Goal: Transaction & Acquisition: Subscribe to service/newsletter

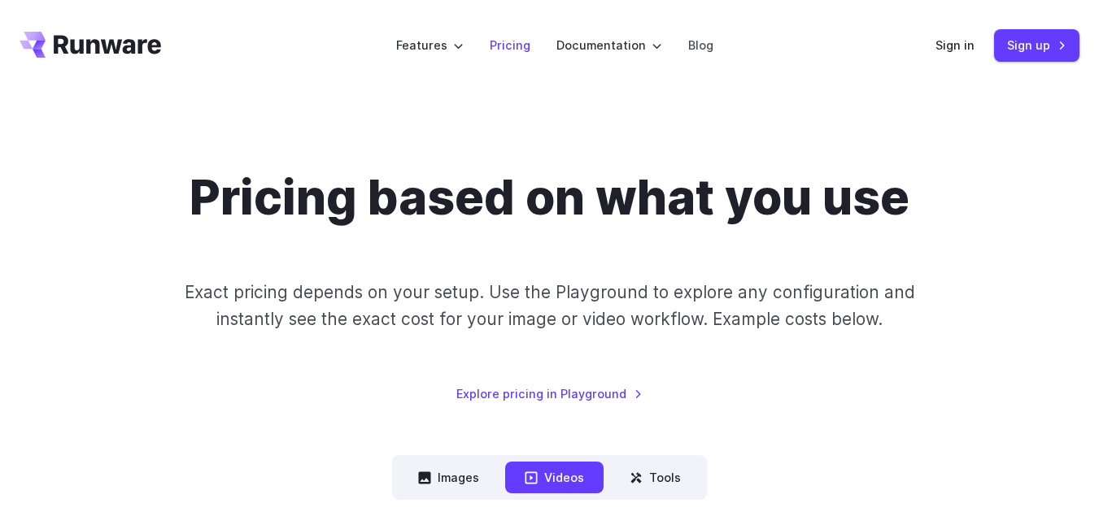
click at [511, 41] on link "Pricing" at bounding box center [510, 45] width 41 height 19
click at [510, 50] on link "Pricing" at bounding box center [510, 45] width 41 height 19
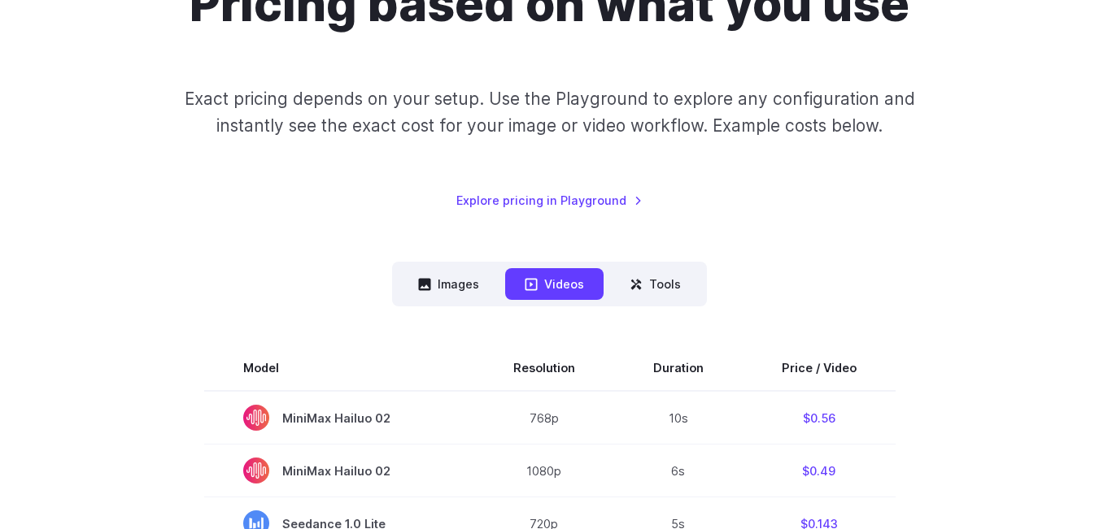
scroll to position [244, 0]
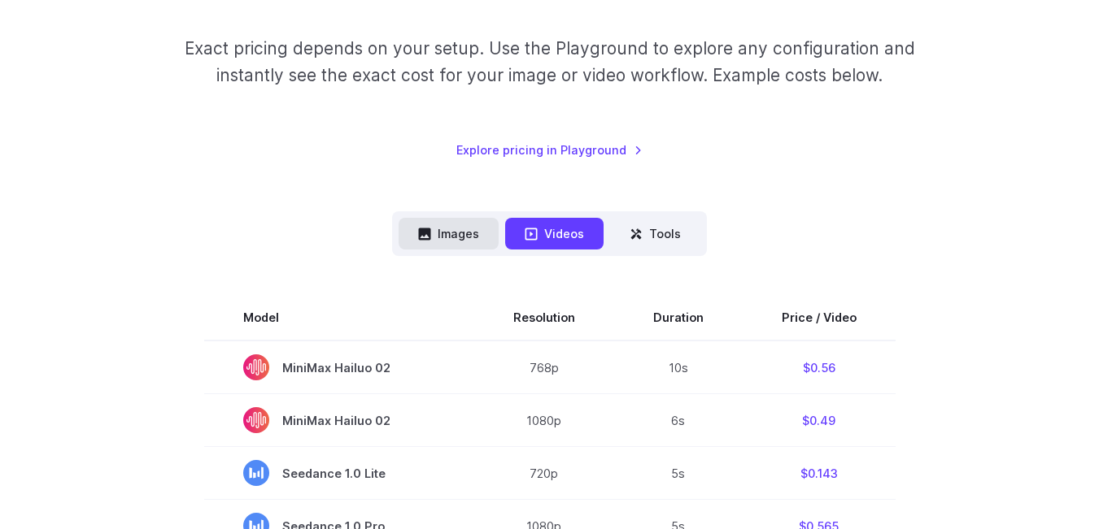
click at [465, 236] on button "Images" at bounding box center [448, 234] width 100 height 32
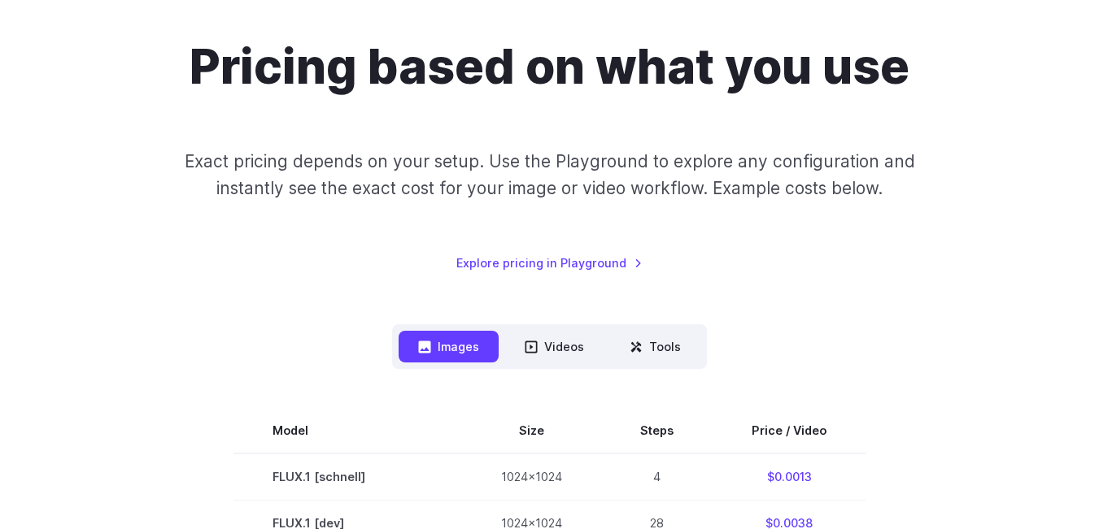
scroll to position [0, 0]
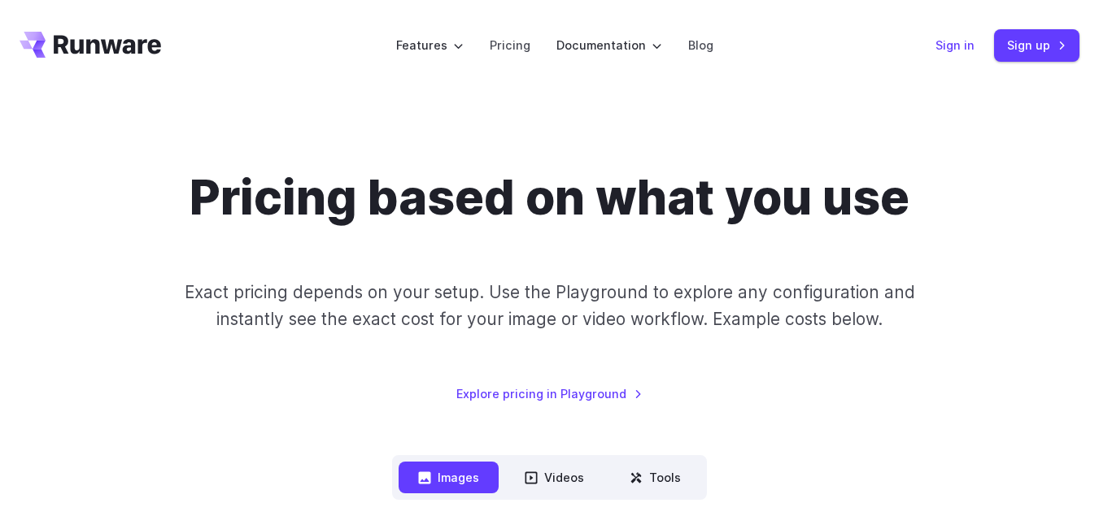
click at [962, 46] on link "Sign in" at bounding box center [954, 45] width 39 height 19
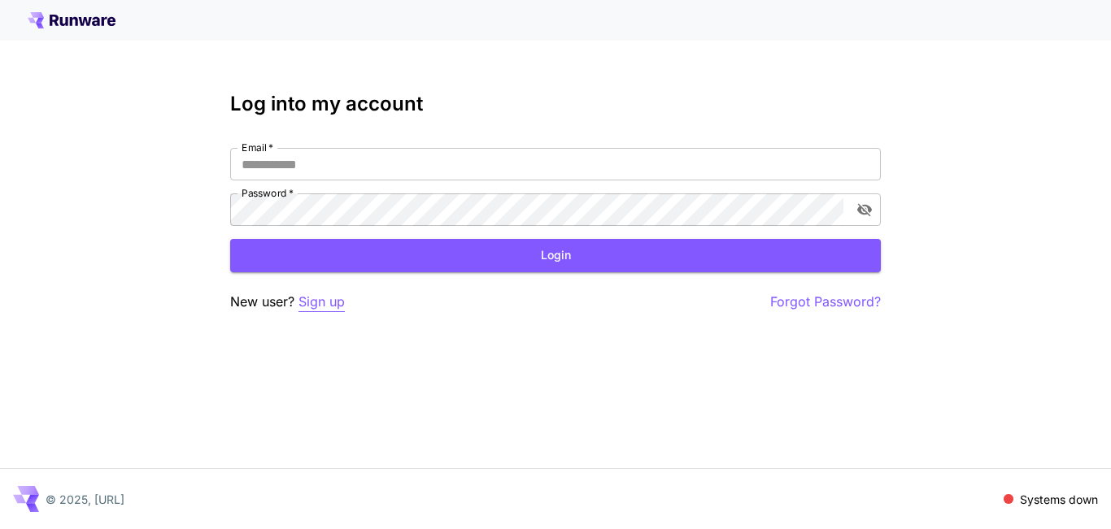
click at [325, 303] on p "Sign up" at bounding box center [321, 302] width 46 height 20
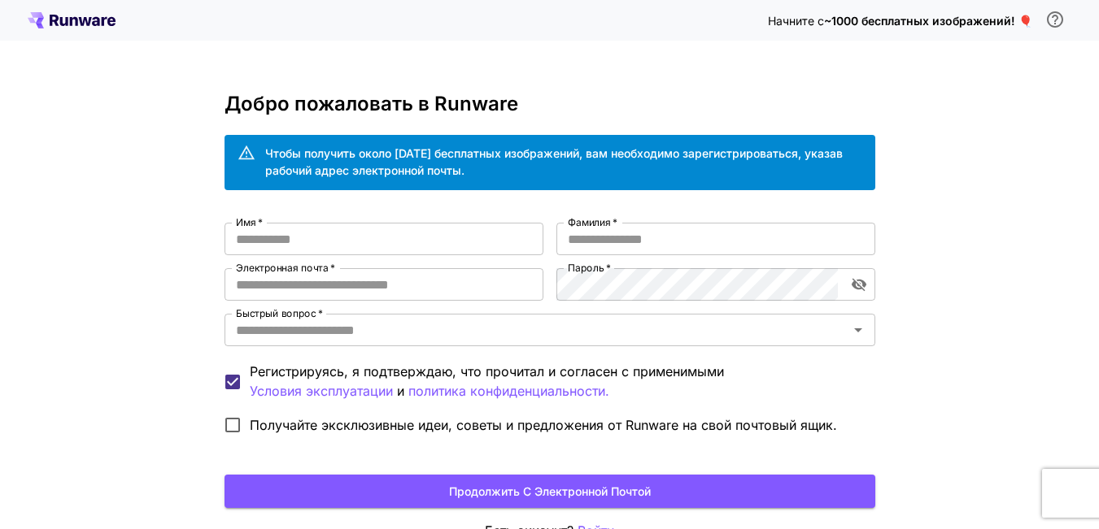
click at [149, 175] on div "Начните с ~1000 бесплатных изображений! 🎈 Добро пожаловать в Runware Чтобы полу…" at bounding box center [549, 314] width 1099 height 629
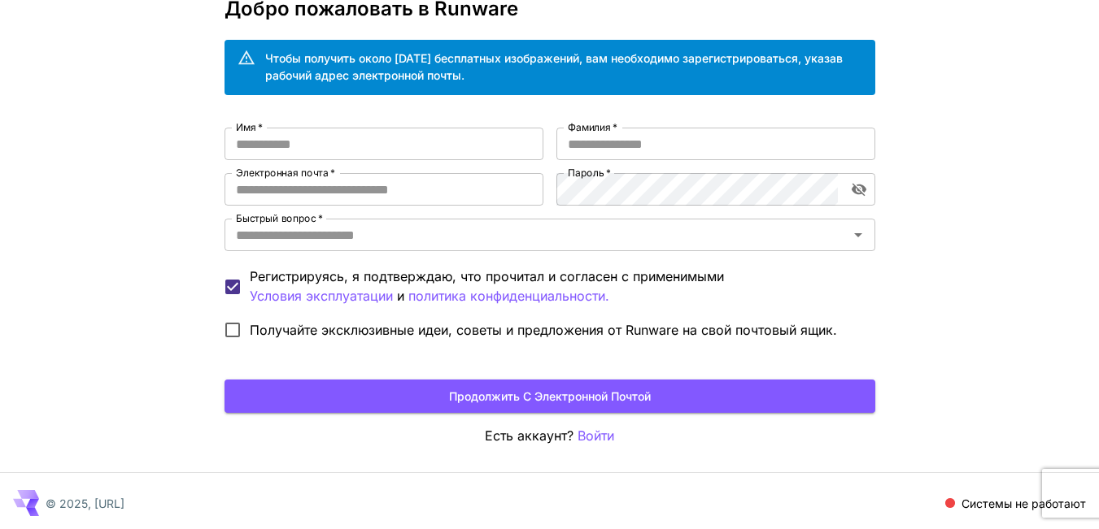
scroll to position [99, 0]
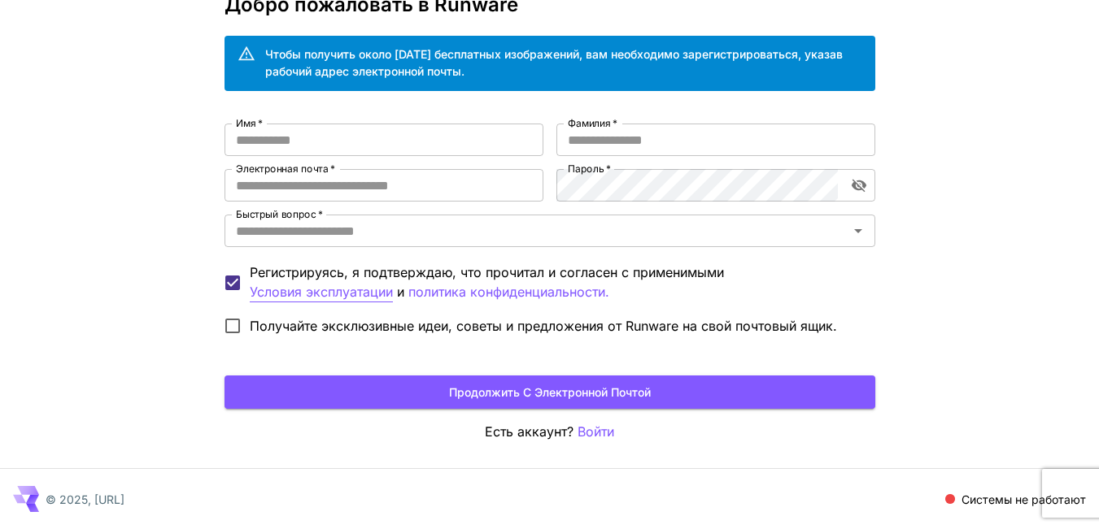
click at [342, 296] on font "Условия эксплуатации" at bounding box center [321, 292] width 143 height 16
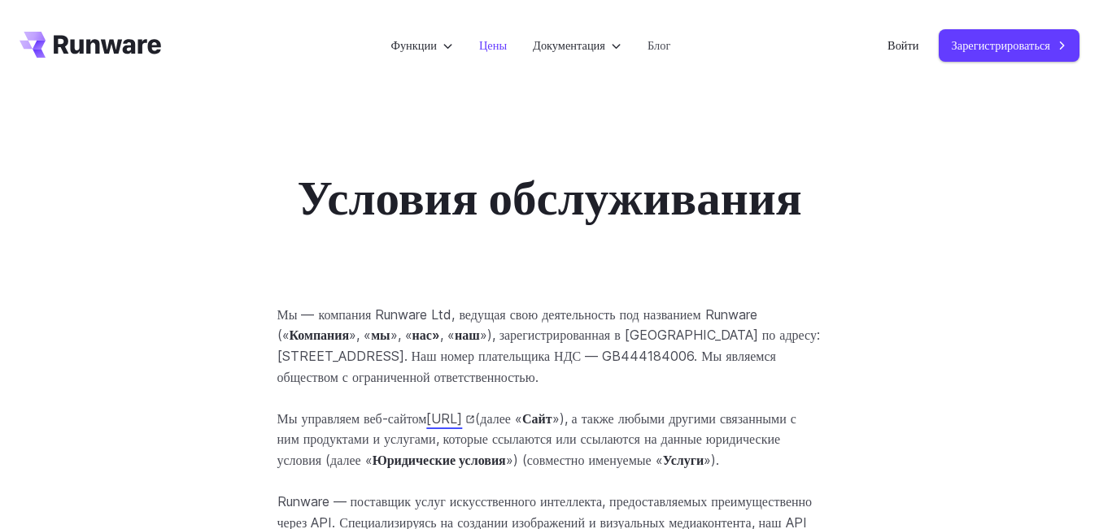
click at [490, 47] on font "Цены" at bounding box center [493, 45] width 28 height 14
